Goal: Task Accomplishment & Management: Manage account settings

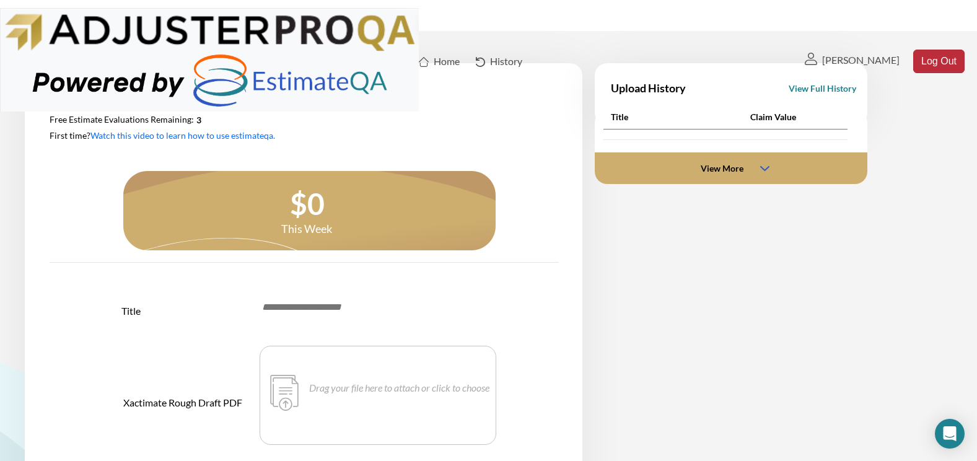
click at [933, 50] on button "Log Out" at bounding box center [938, 62] width 51 height 24
